Goal: Browse casually

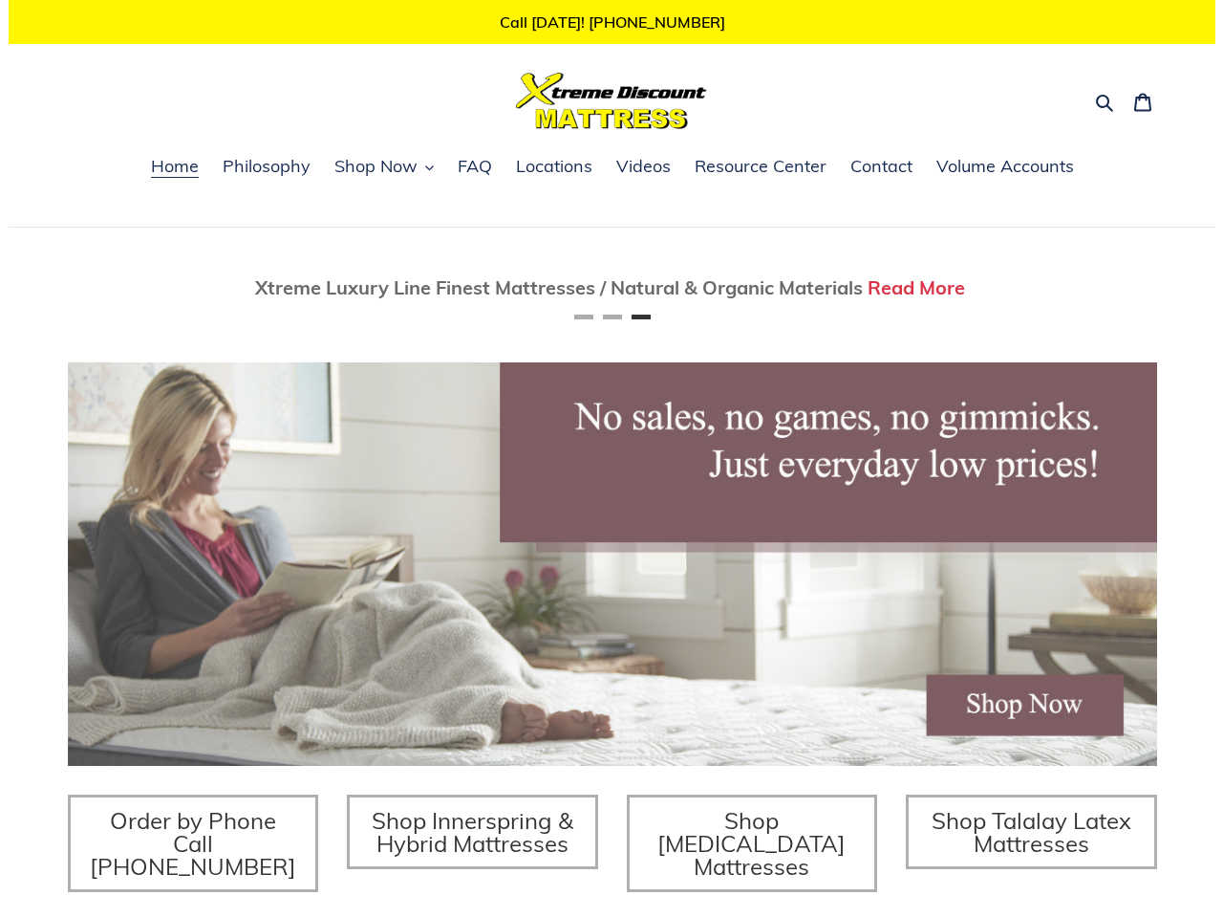
scroll to position [0, 2179]
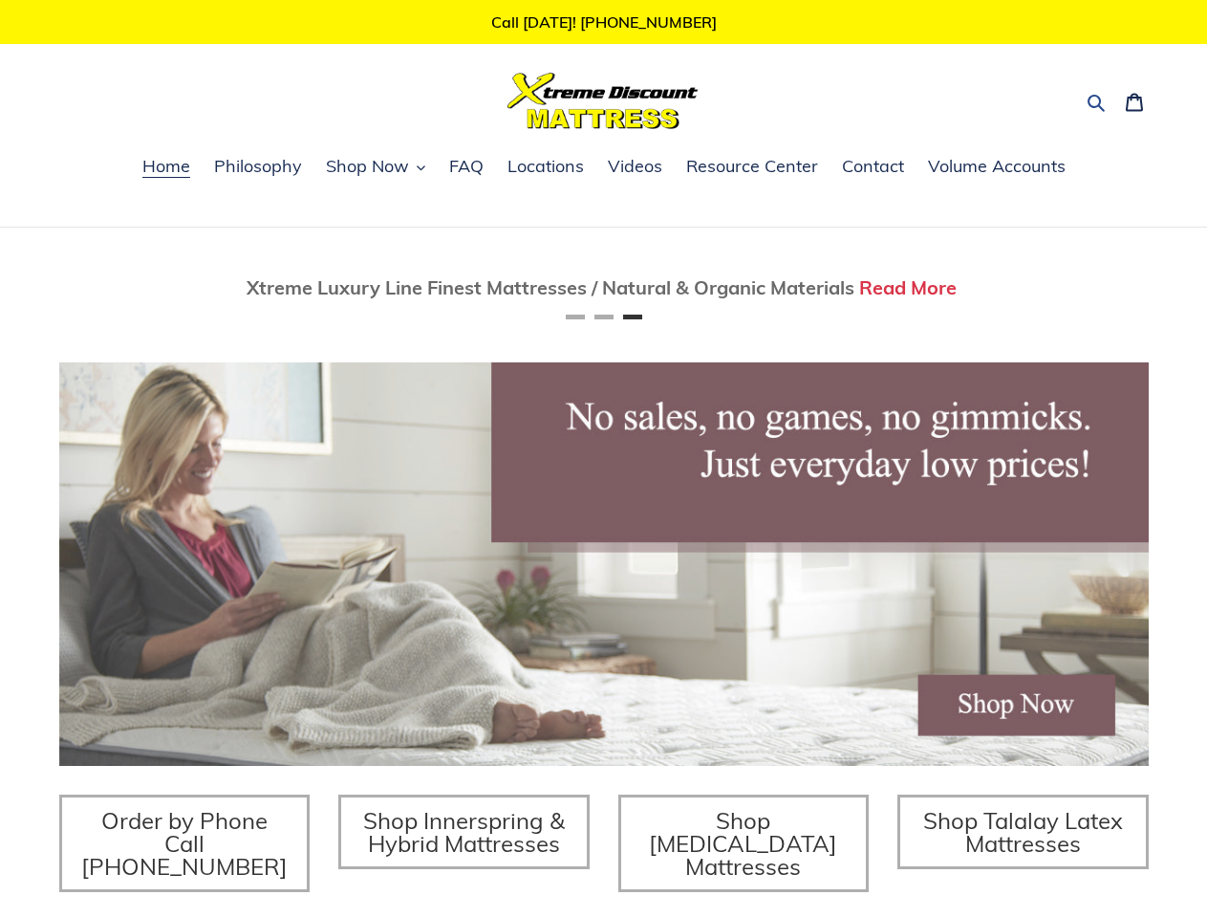
click at [1097, 100] on icon "button" at bounding box center [1096, 102] width 19 height 19
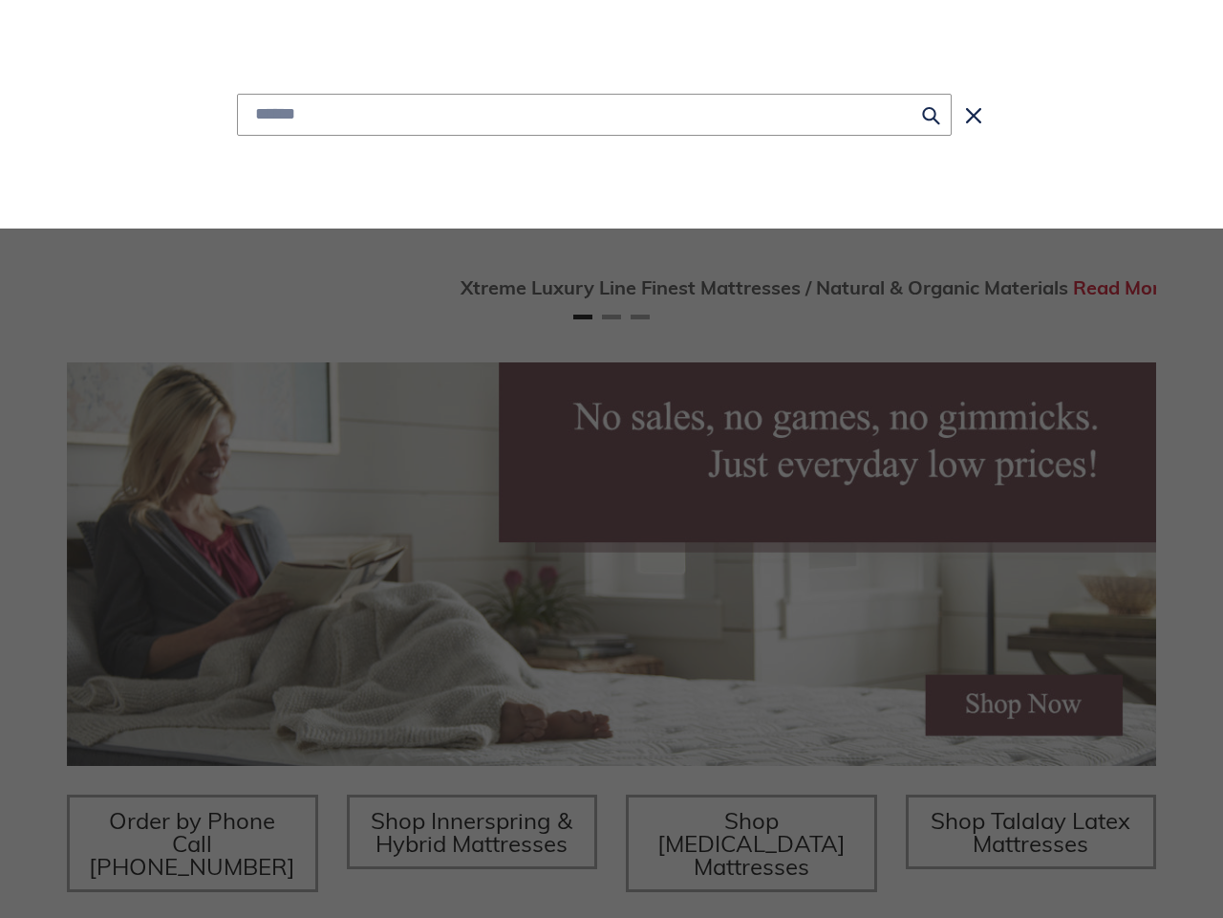
click at [376, 168] on div "Submit Close search" at bounding box center [612, 114] width 1118 height 228
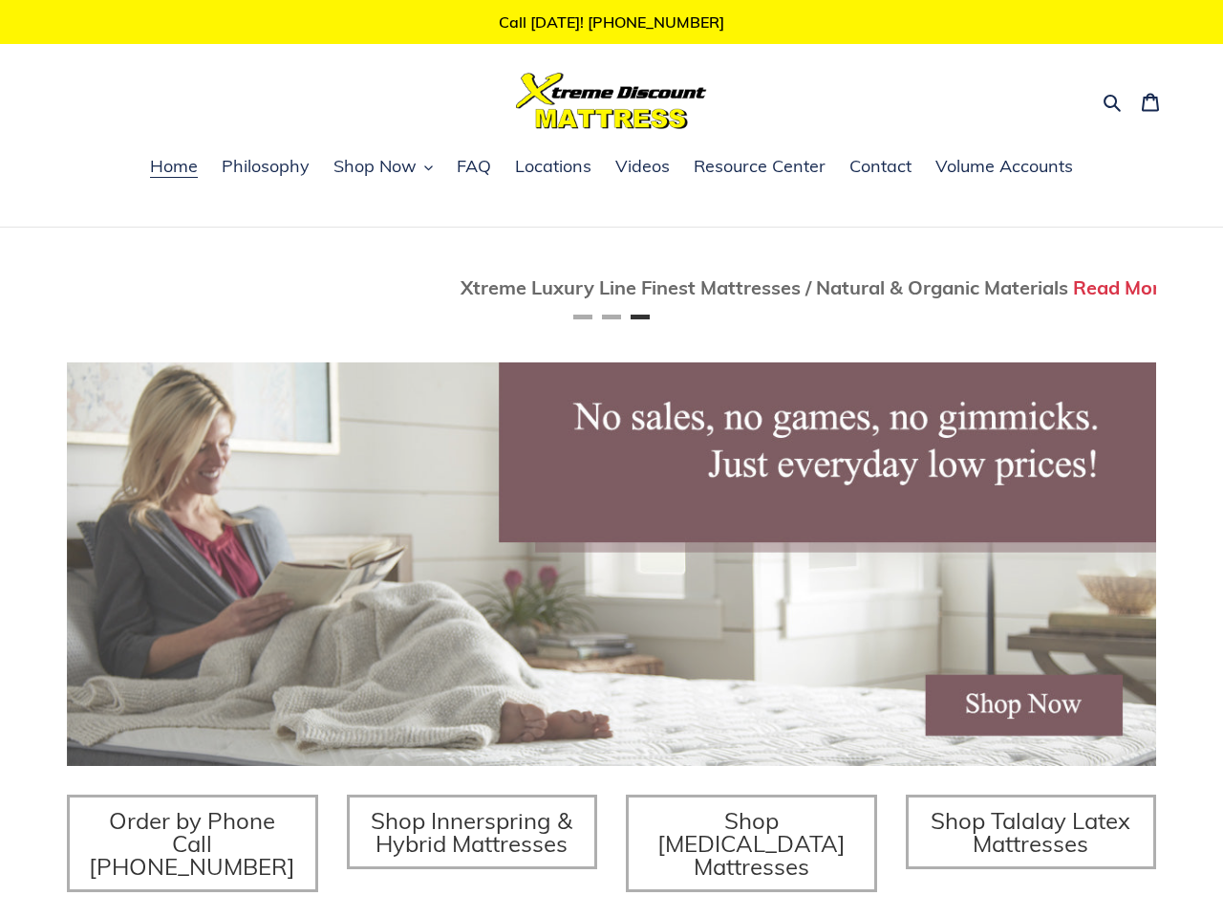
click at [0, 289] on div "Twin Mattress (Coil Spring Unit) Only $69! Shop Now Fully Adjustable Queen Base…" at bounding box center [611, 657] width 1223 height 860
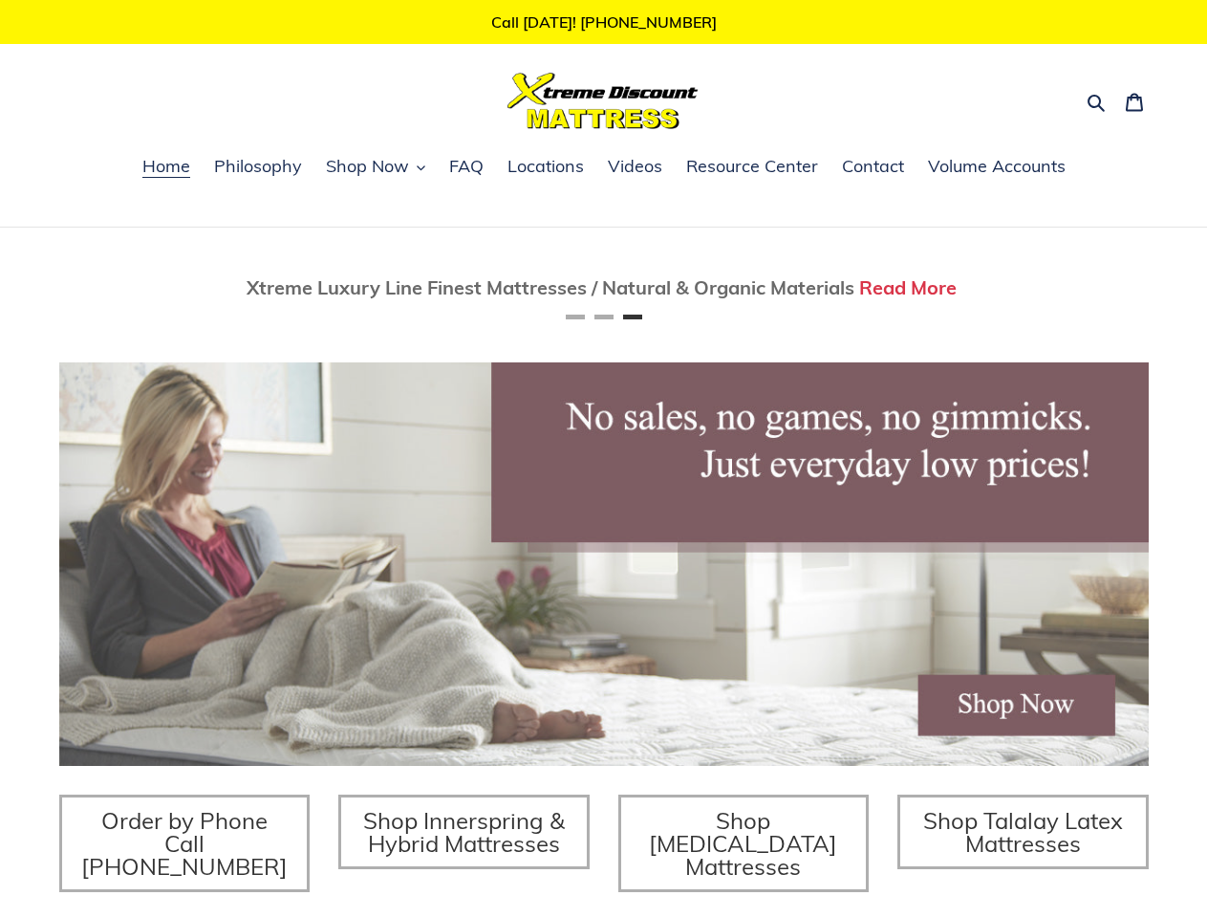
click at [196, 289] on span "Xtreme Luxury Line Finest Mattresses / Natural & Organic Materials Read More" at bounding box center [604, 287] width 1090 height 25
click at [203, 289] on span "Xtreme Luxury Line Finest Mattresses / Natural & Organic Materials Read More" at bounding box center [604, 287] width 1090 height 25
click at [800, 289] on span "Xtreme Luxury Line Finest Mattresses / Natural & Organic Materials" at bounding box center [551, 287] width 608 height 24
click at [117, 289] on span "Xtreme Luxury Line Finest Mattresses / Natural & Organic Materials Read More" at bounding box center [604, 287] width 1090 height 25
click at [1092, 289] on button "Next" at bounding box center [1091, 288] width 38 height 38
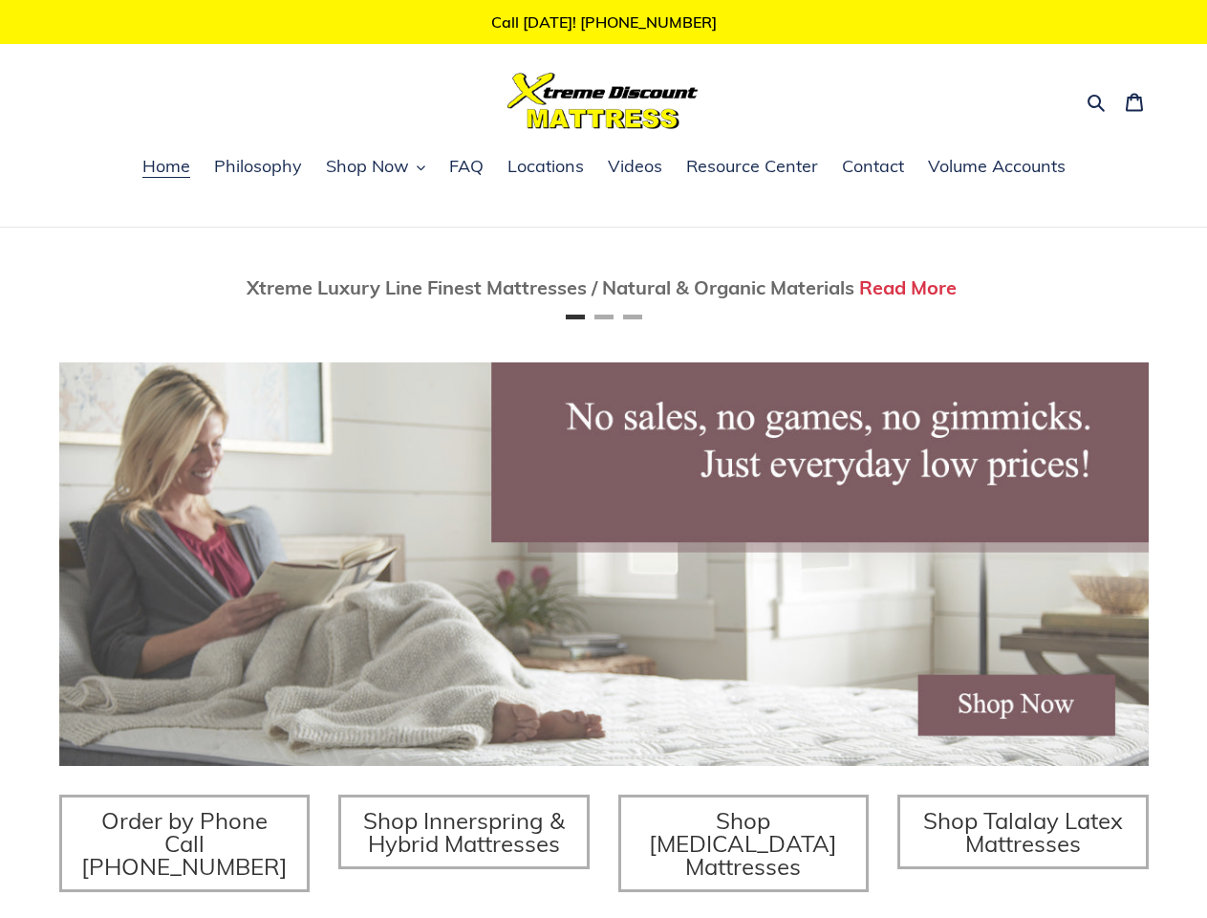
scroll to position [0, 0]
